Goal: Task Accomplishment & Management: Manage account settings

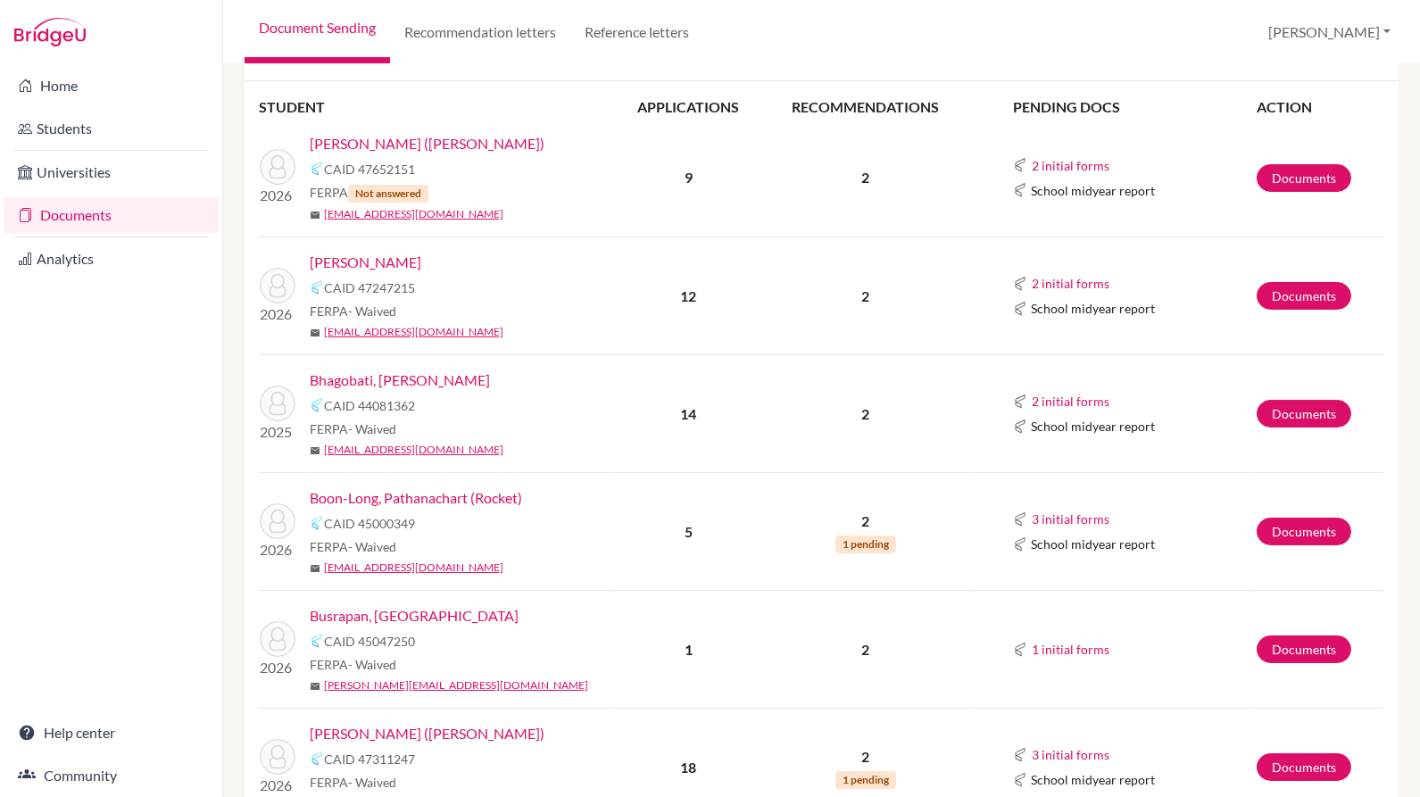
scroll to position [269, 0]
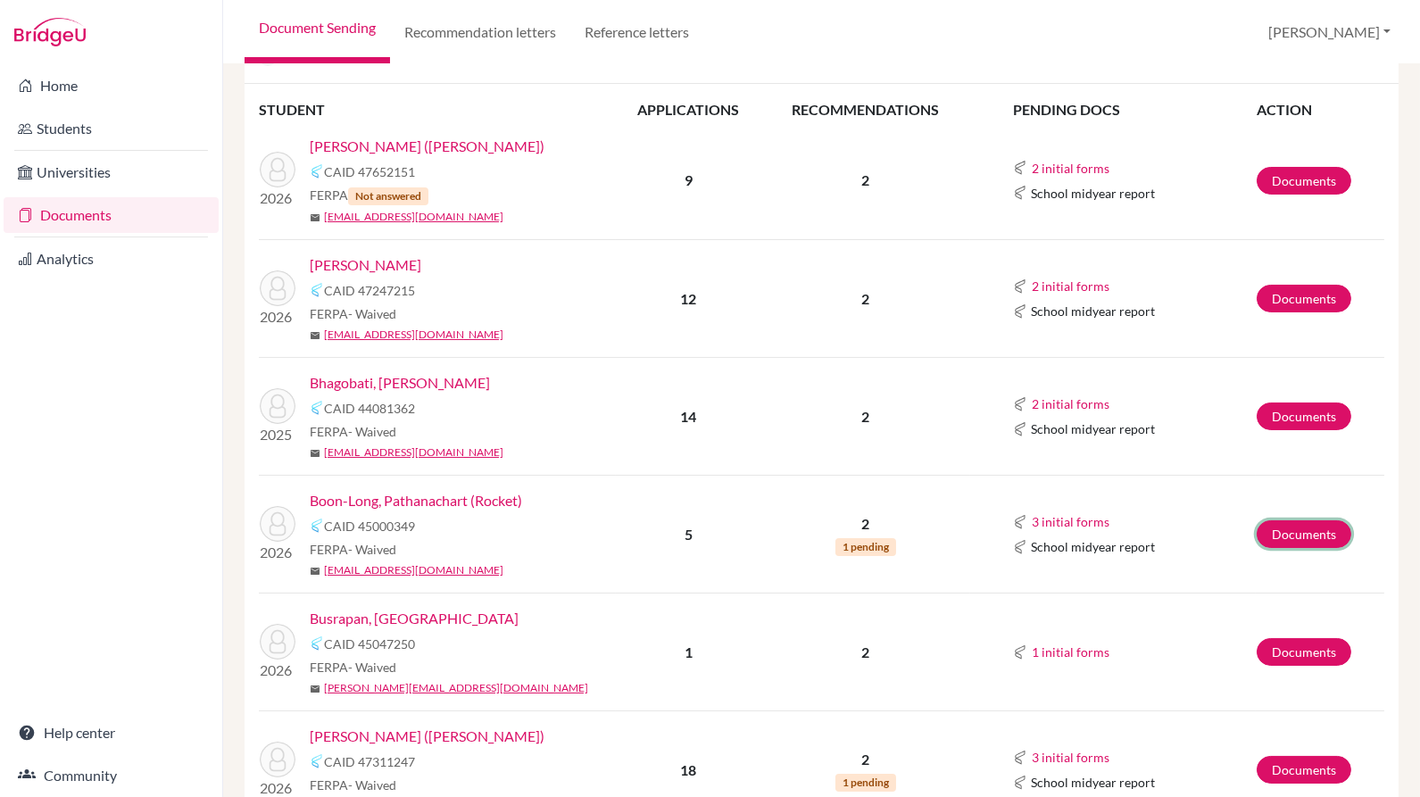
click at [1296, 529] on link "Documents" at bounding box center [1304, 534] width 95 height 28
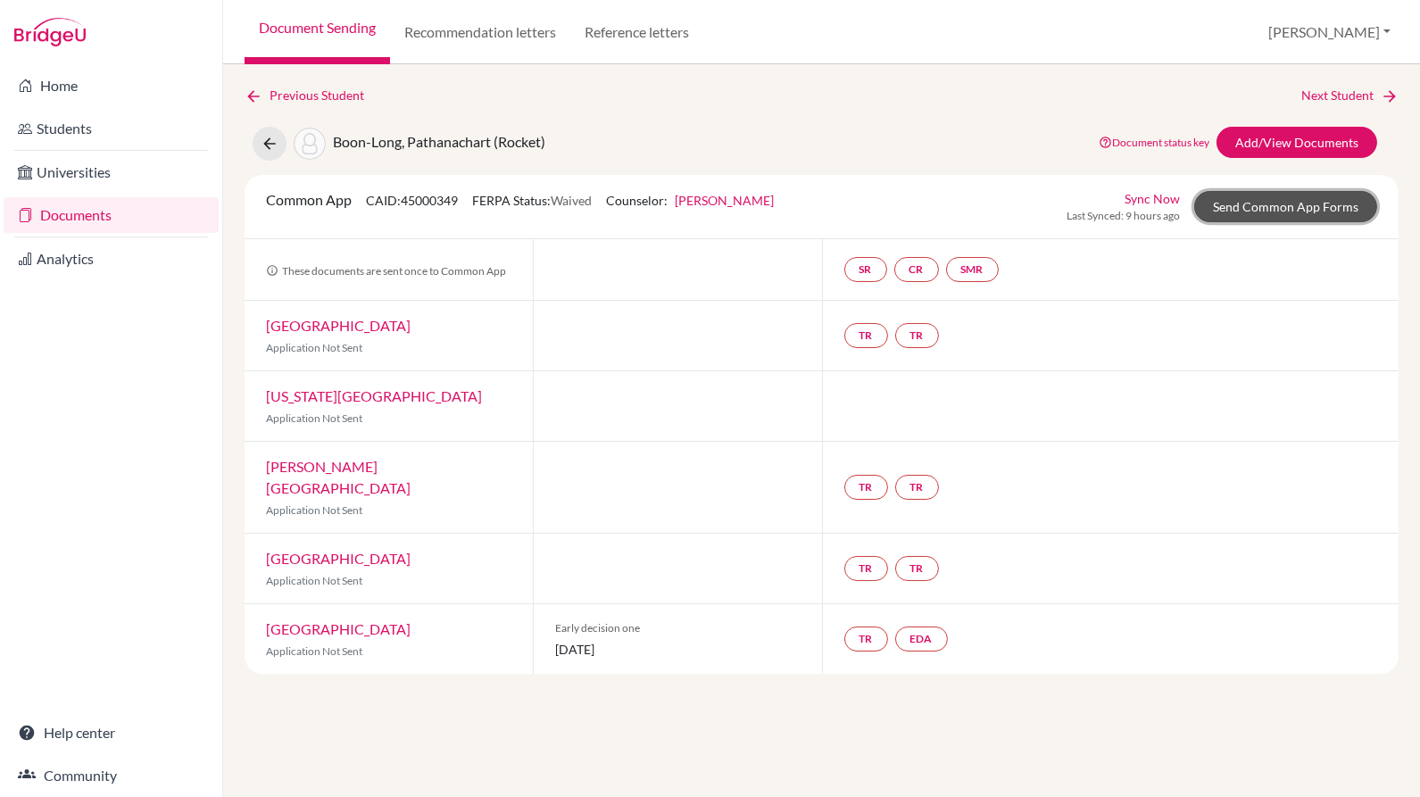
click at [1345, 205] on link "Send Common App Forms" at bounding box center [1285, 206] width 183 height 31
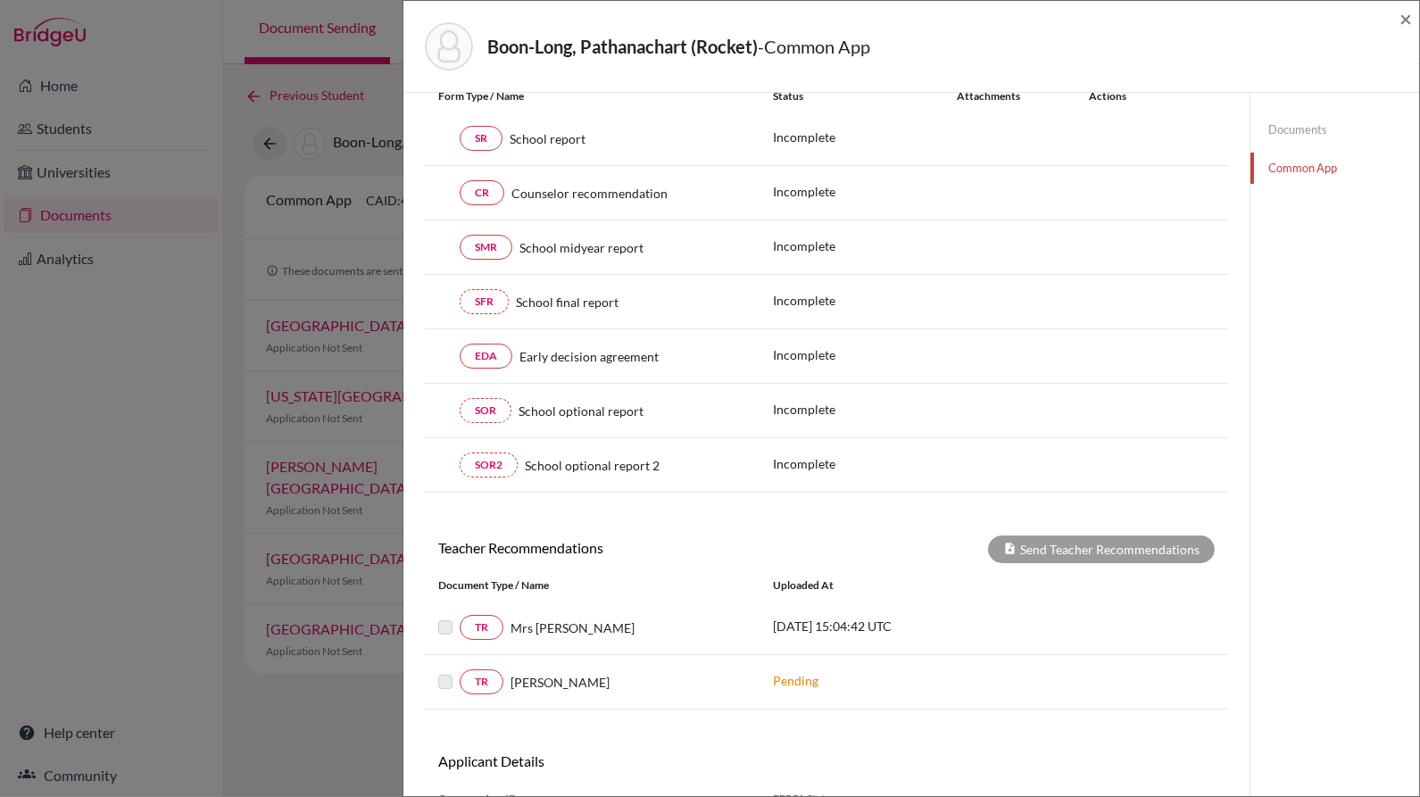
scroll to position [221, 0]
click at [1292, 139] on link "Documents" at bounding box center [1335, 129] width 169 height 31
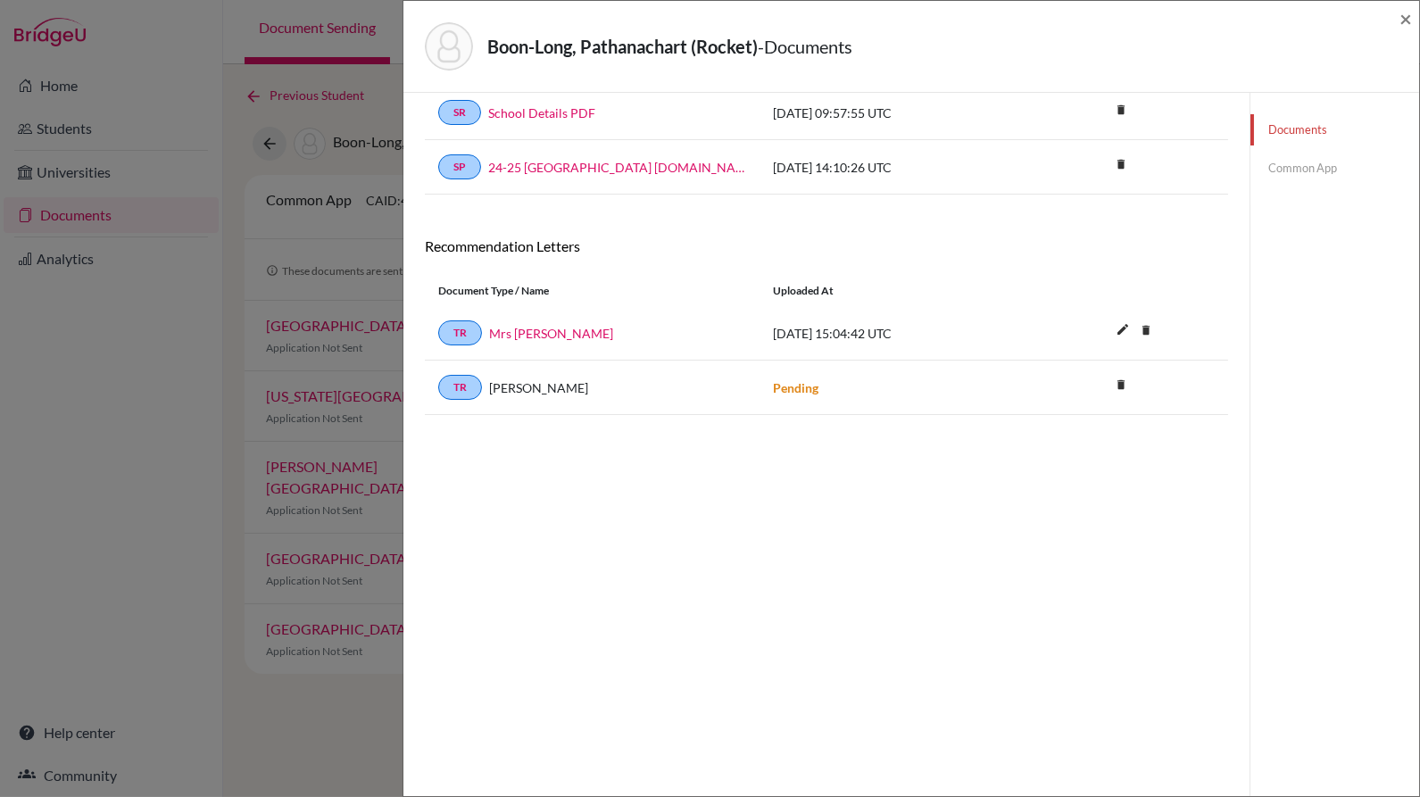
scroll to position [92, 0]
click at [1296, 179] on link "Common App" at bounding box center [1335, 168] width 169 height 31
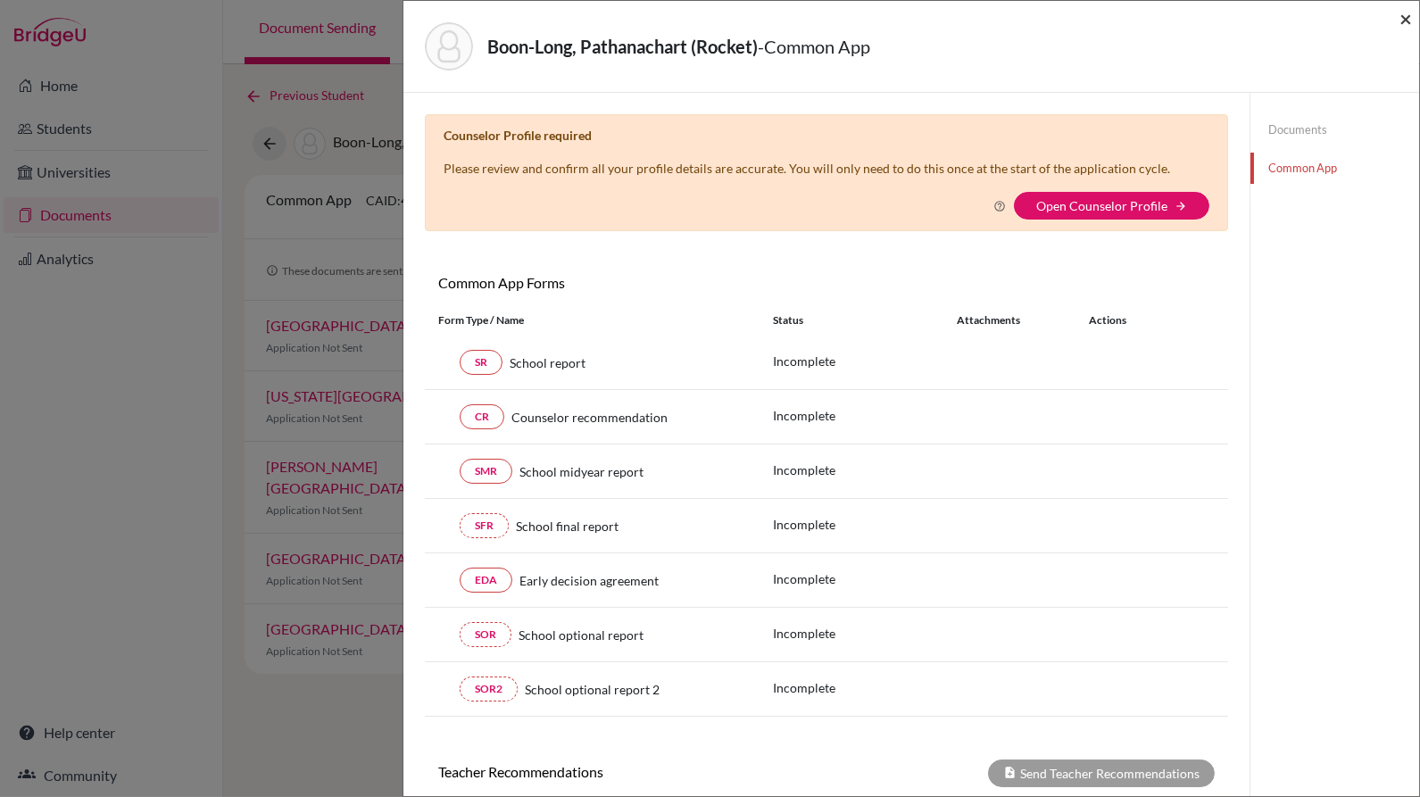
click at [1403, 21] on span "×" at bounding box center [1406, 18] width 12 height 26
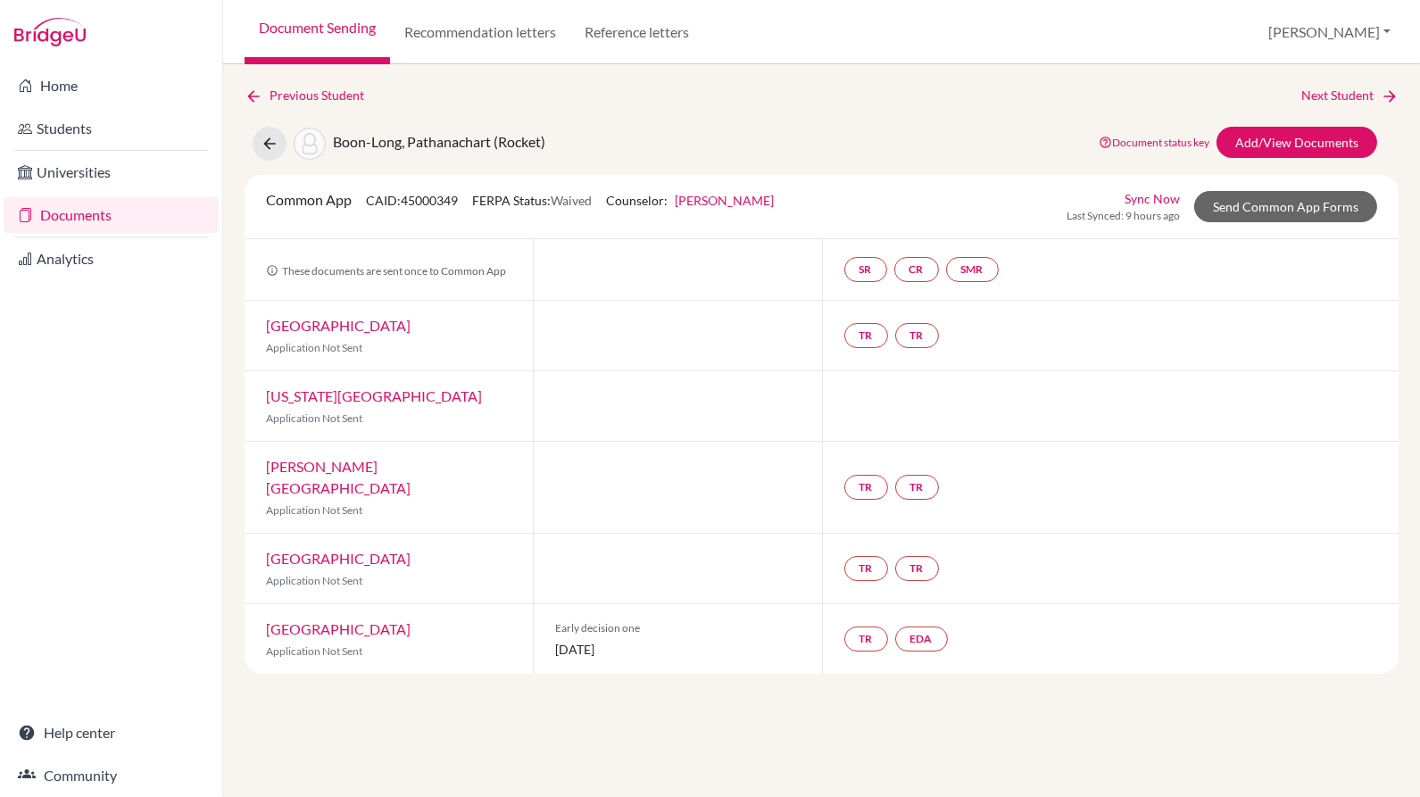
click at [87, 104] on li "Home" at bounding box center [111, 85] width 222 height 43
click at [94, 90] on link "Home" at bounding box center [111, 86] width 215 height 36
